Goal: Check status: Check status

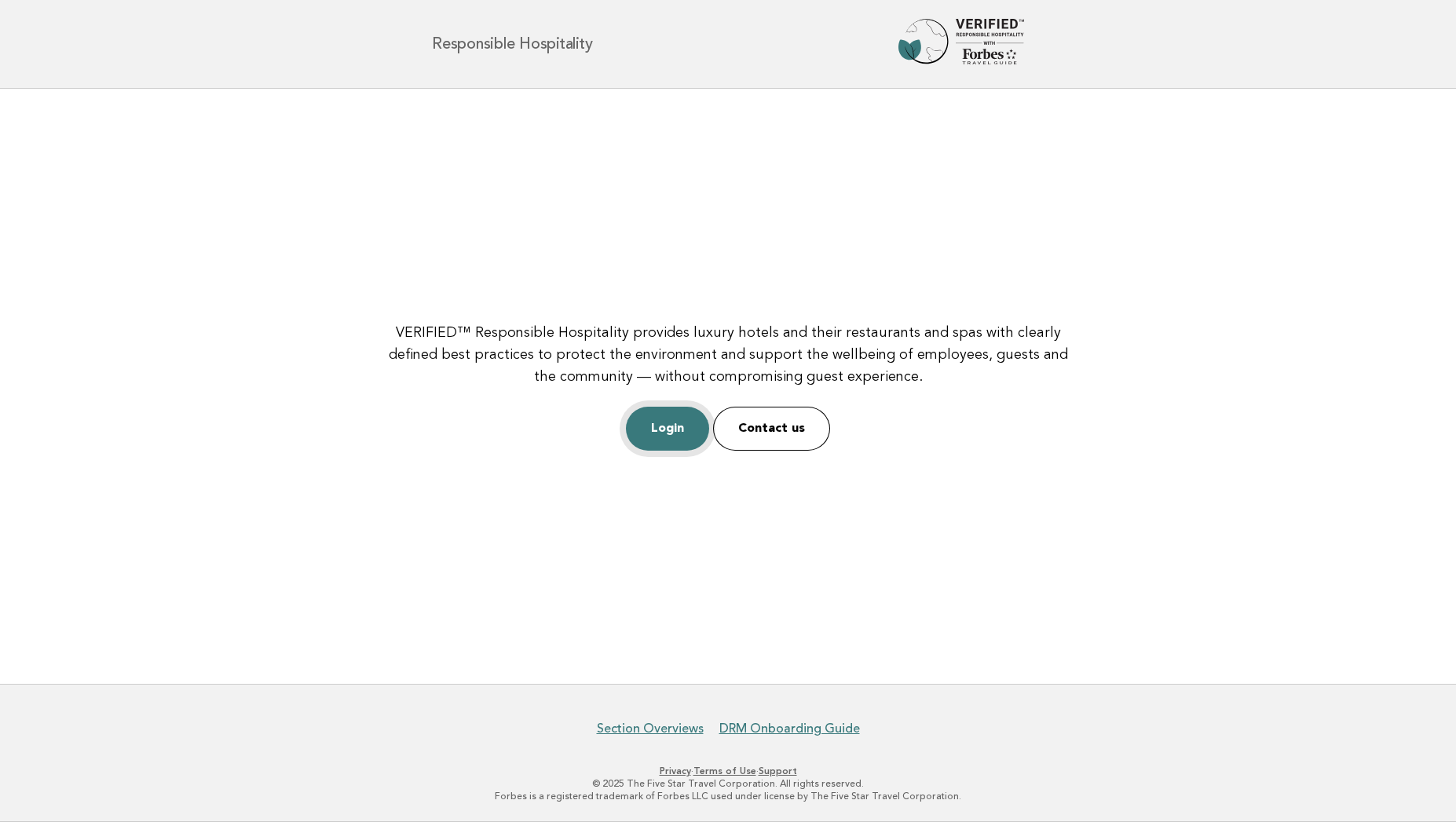
click at [659, 434] on link "Login" at bounding box center [667, 429] width 83 height 44
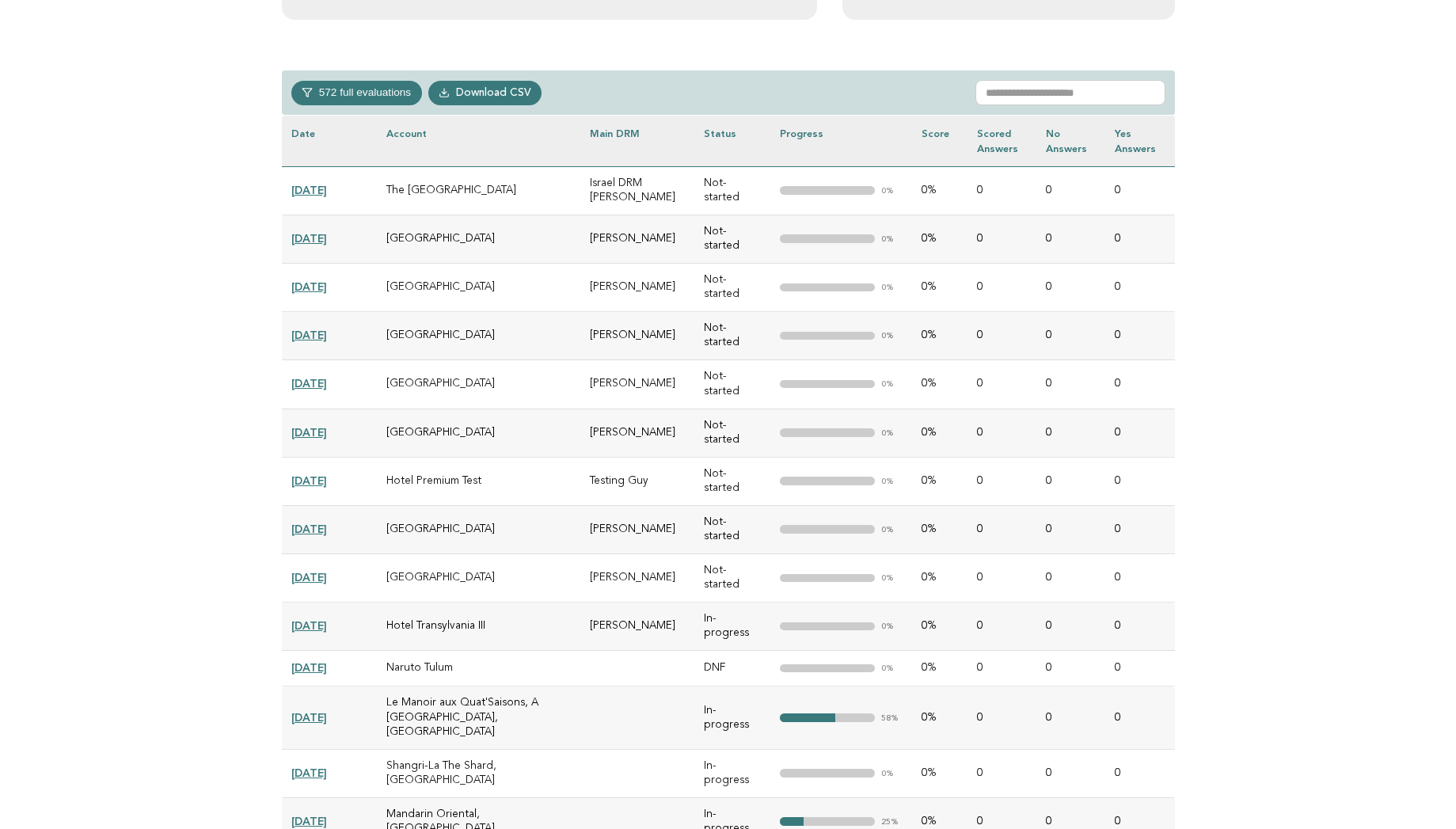
scroll to position [697, 0]
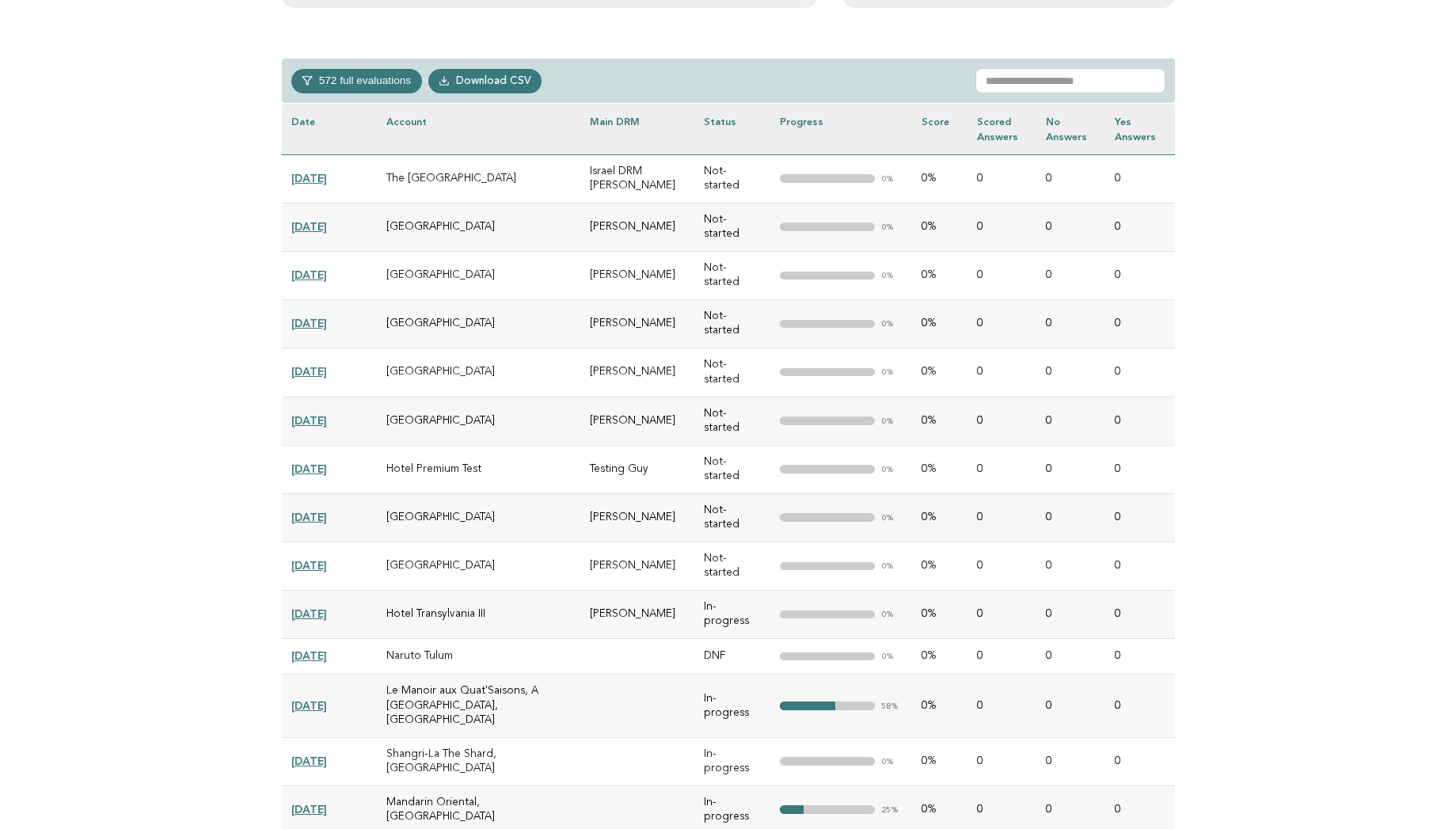
drag, startPoint x: 463, startPoint y: 636, endPoint x: 386, endPoint y: 640, distance: 77.1
click at [386, 640] on td "Naruto Tulum" at bounding box center [479, 657] width 204 height 36
drag, startPoint x: 386, startPoint y: 640, endPoint x: 470, endPoint y: 647, distance: 84.3
click at [470, 647] on td "Naruto Tulum" at bounding box center [479, 657] width 204 height 36
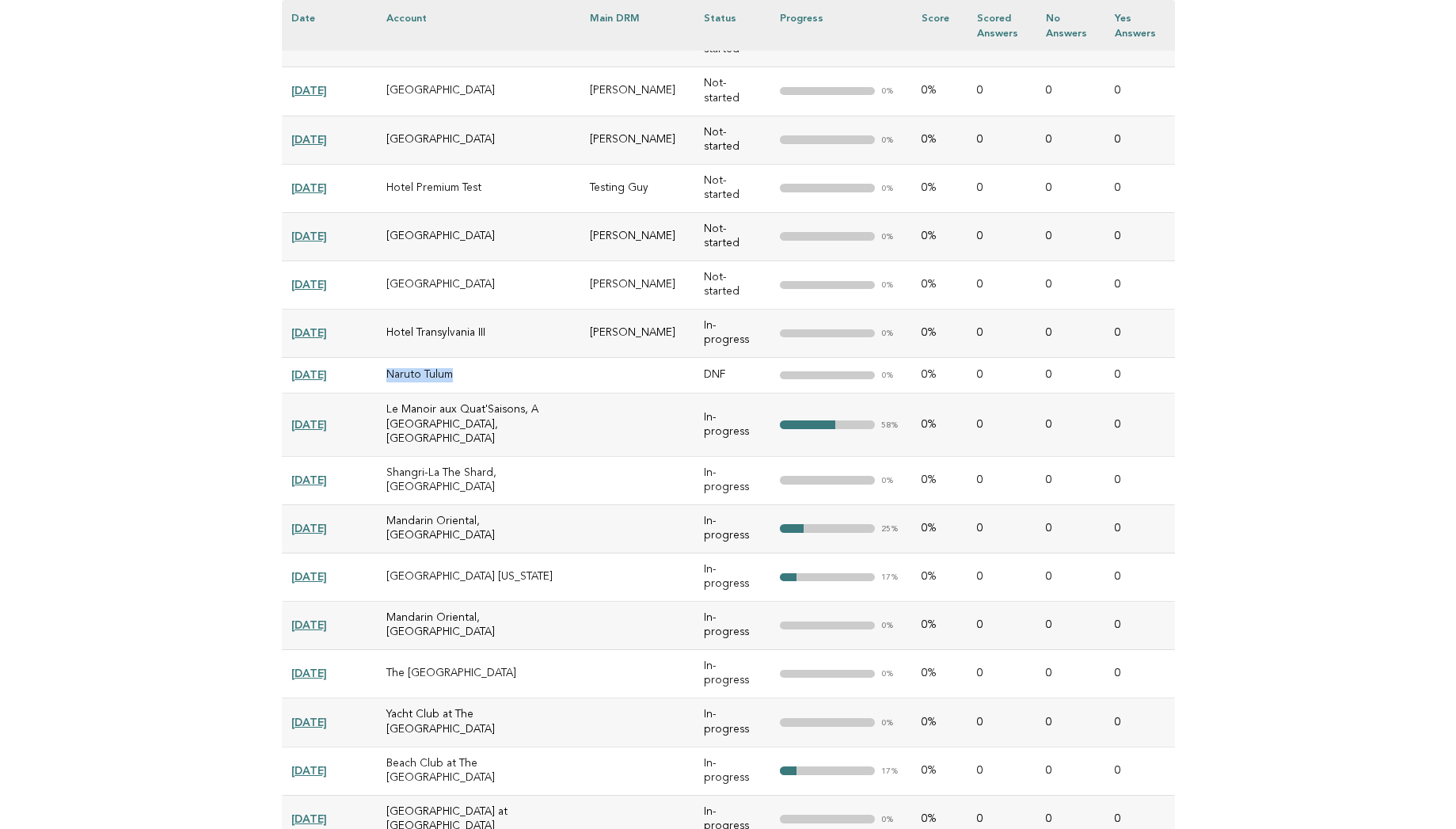
scroll to position [982, 0]
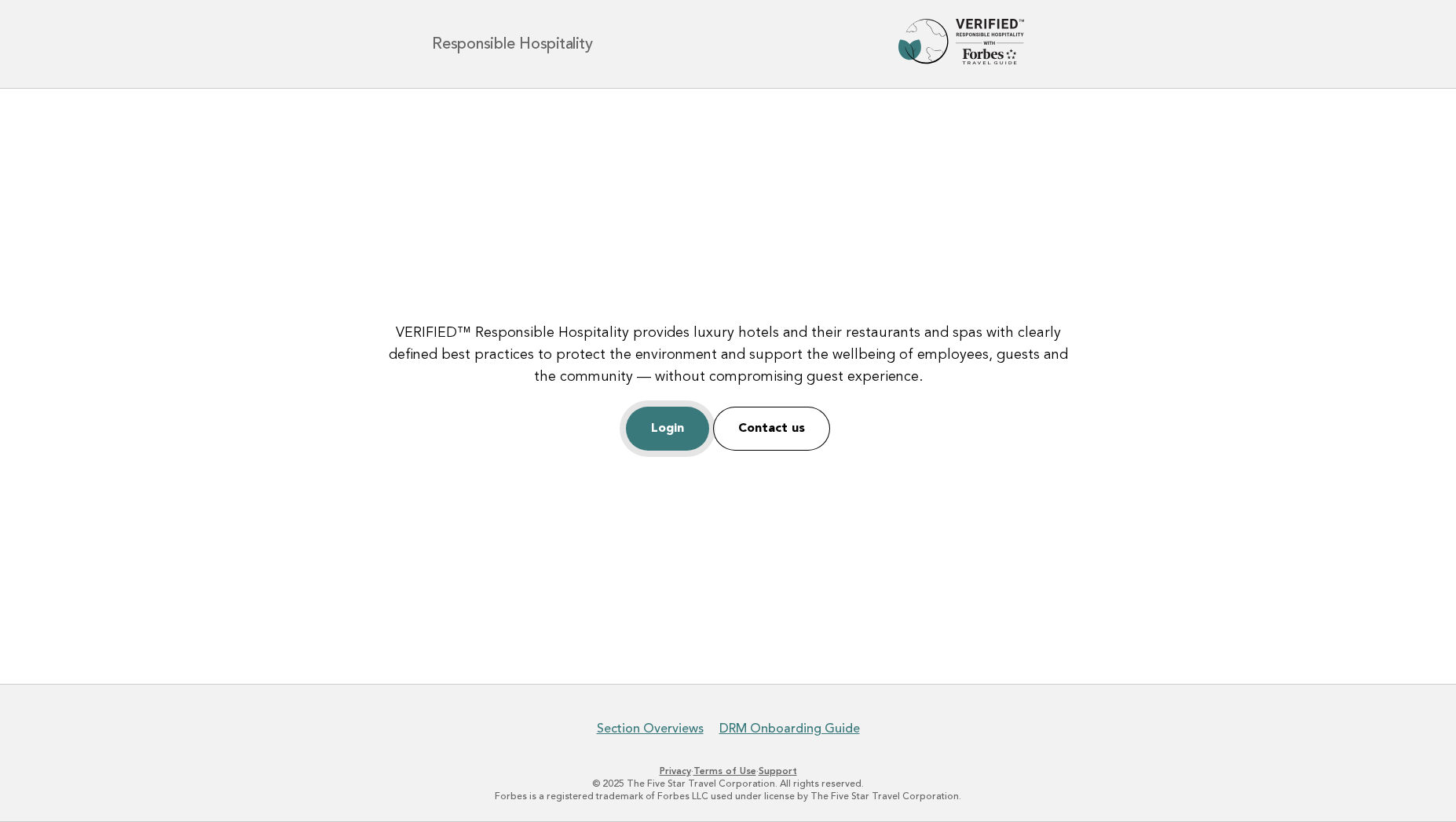
click at [654, 435] on link "Login" at bounding box center [667, 429] width 83 height 44
